Goal: Find specific page/section

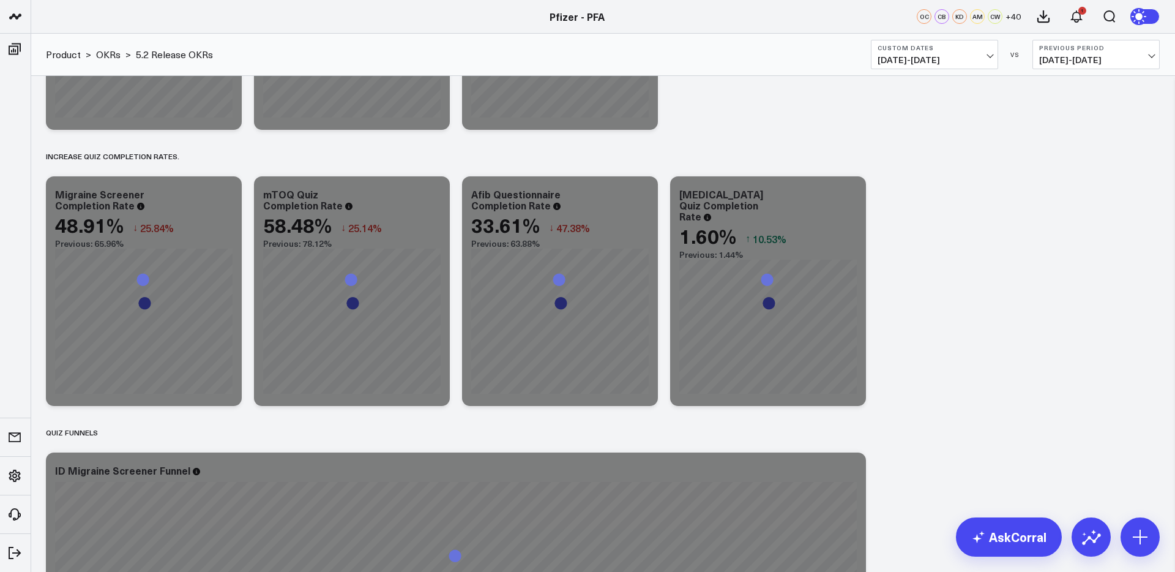
scroll to position [559, 0]
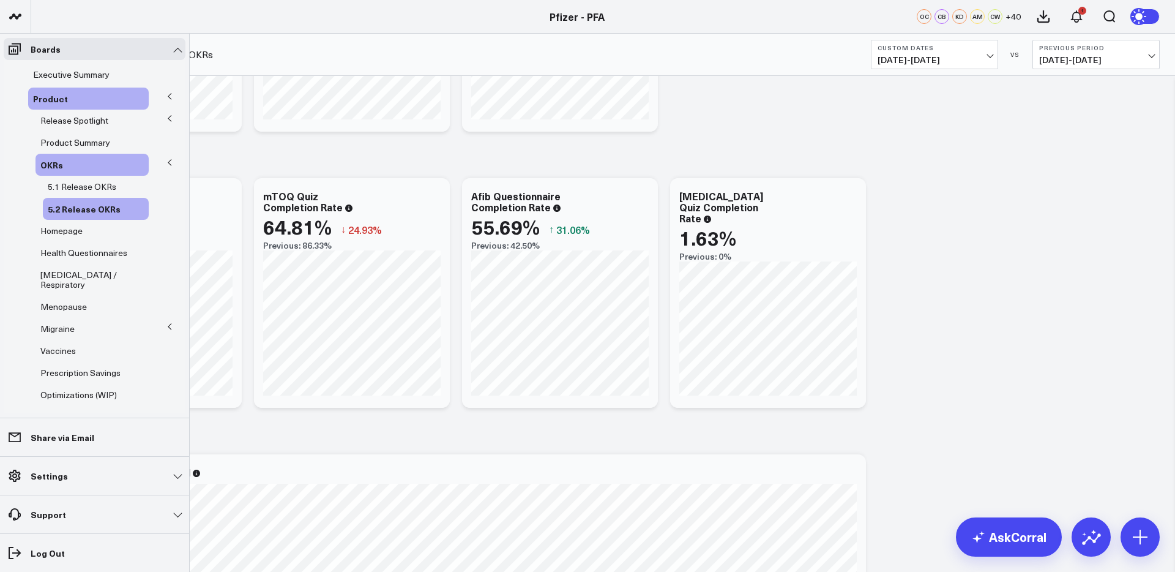
click at [167, 163] on button at bounding box center [170, 163] width 32 height 18
drag, startPoint x: 67, startPoint y: 340, endPoint x: 77, endPoint y: 339, distance: 9.8
click at [69, 334] on span "Migraine" at bounding box center [57, 329] width 34 height 12
